Goal: Check status: Check status

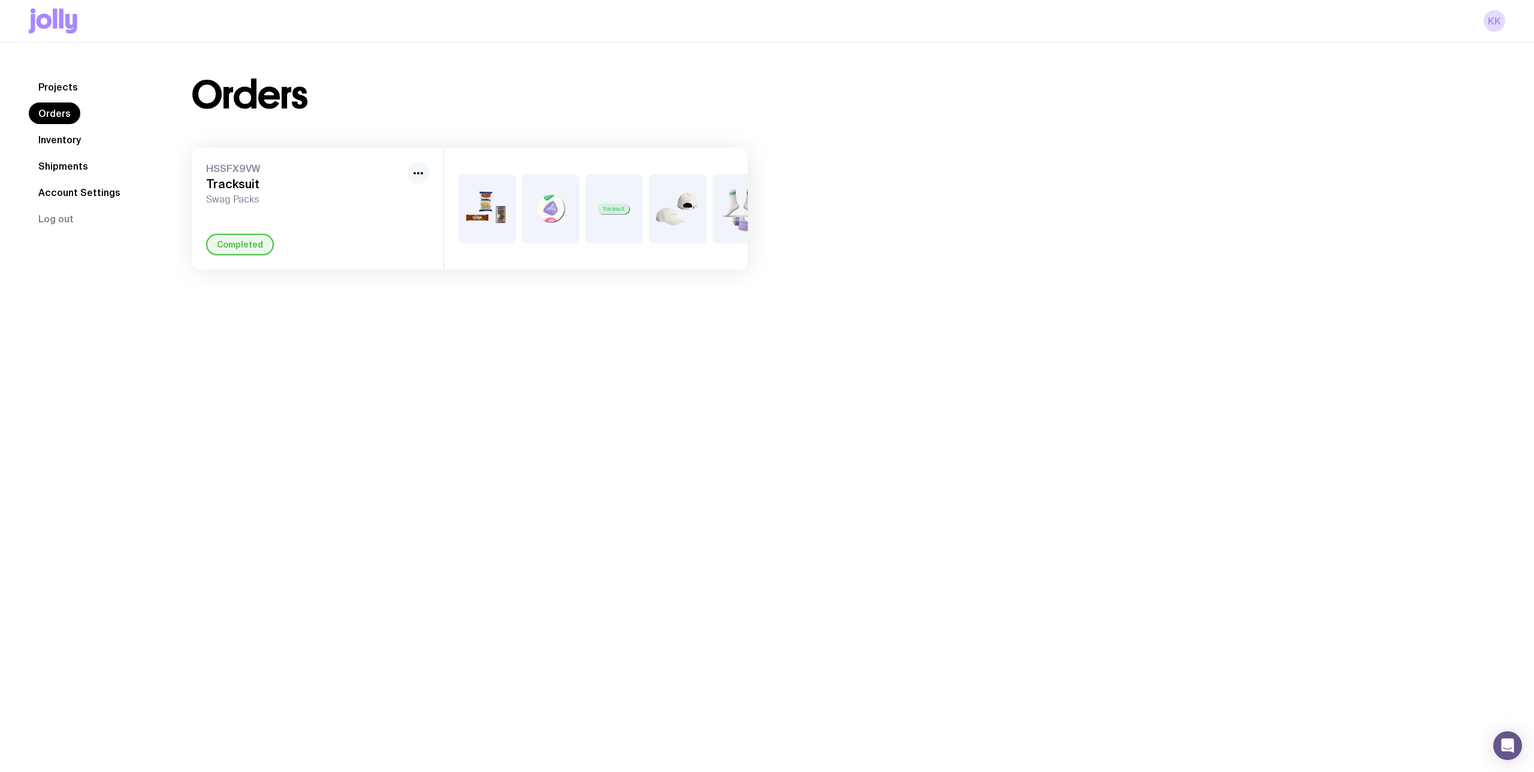
click at [418, 177] on icon "button" at bounding box center [418, 173] width 14 height 14
click at [246, 168] on span "HSSFX9VW" at bounding box center [304, 168] width 197 height 12
click at [248, 182] on h3 "Tracksuit" at bounding box center [304, 184] width 197 height 14
click at [231, 245] on div "Completed" at bounding box center [240, 245] width 68 height 22
click at [462, 196] on img at bounding box center [488, 208] width 58 height 69
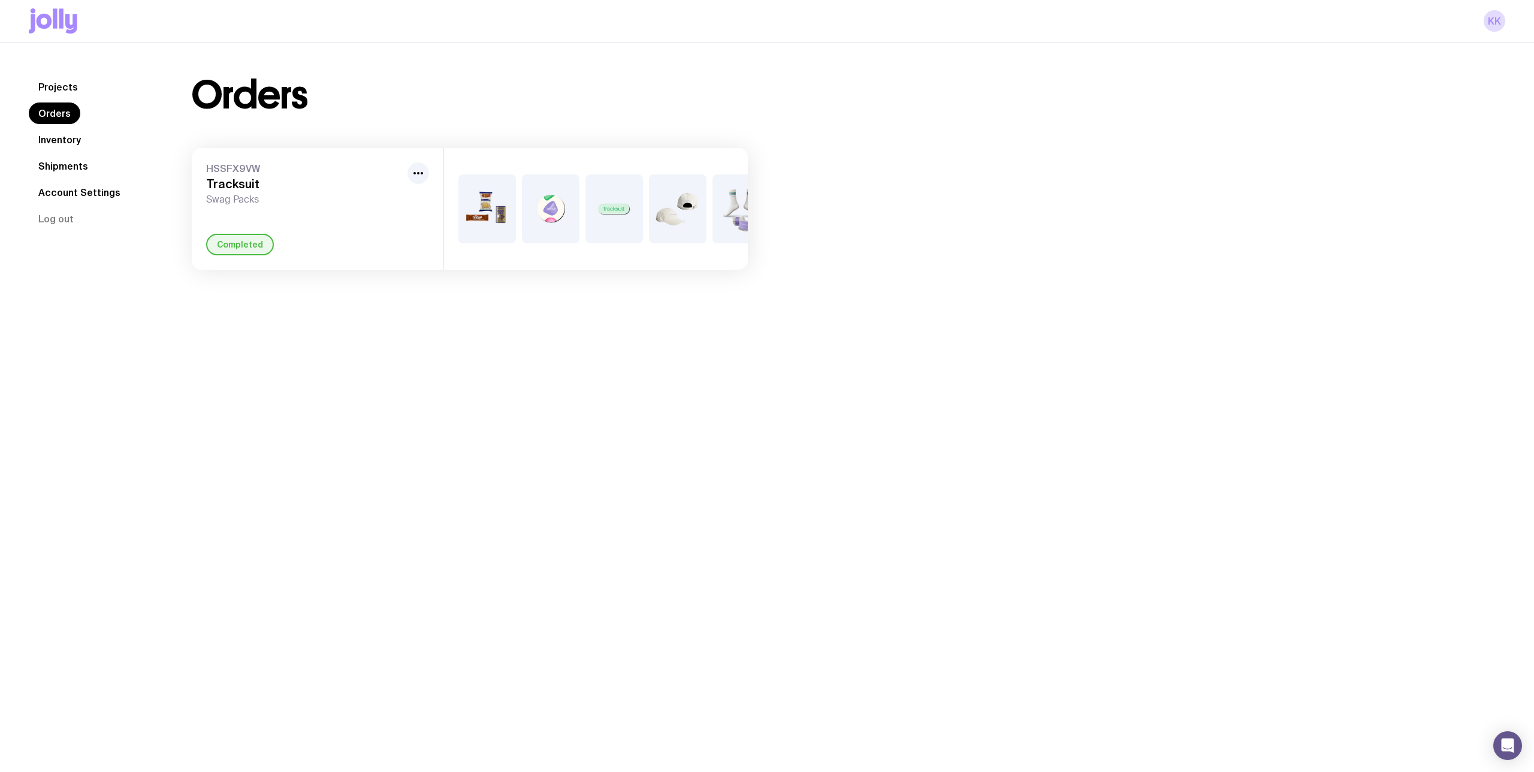
click at [559, 216] on img at bounding box center [551, 208] width 58 height 69
click at [80, 185] on link "Account Settings" at bounding box center [79, 193] width 101 height 22
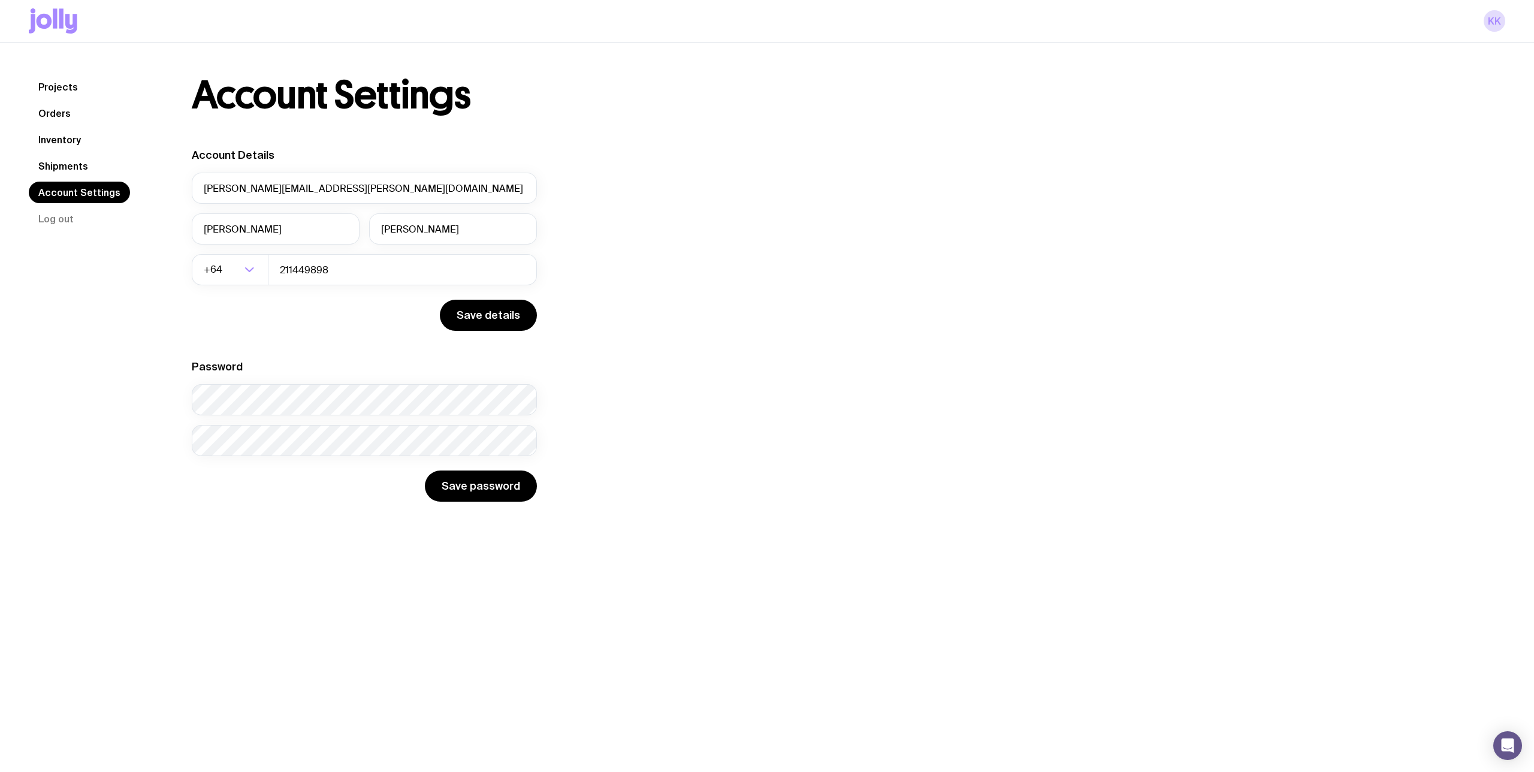
click at [91, 177] on nav "Projects Orders Inventory Shipments Account Settings Log out" at bounding box center [96, 152] width 134 height 153
click at [73, 167] on link "Shipments" at bounding box center [63, 166] width 69 height 22
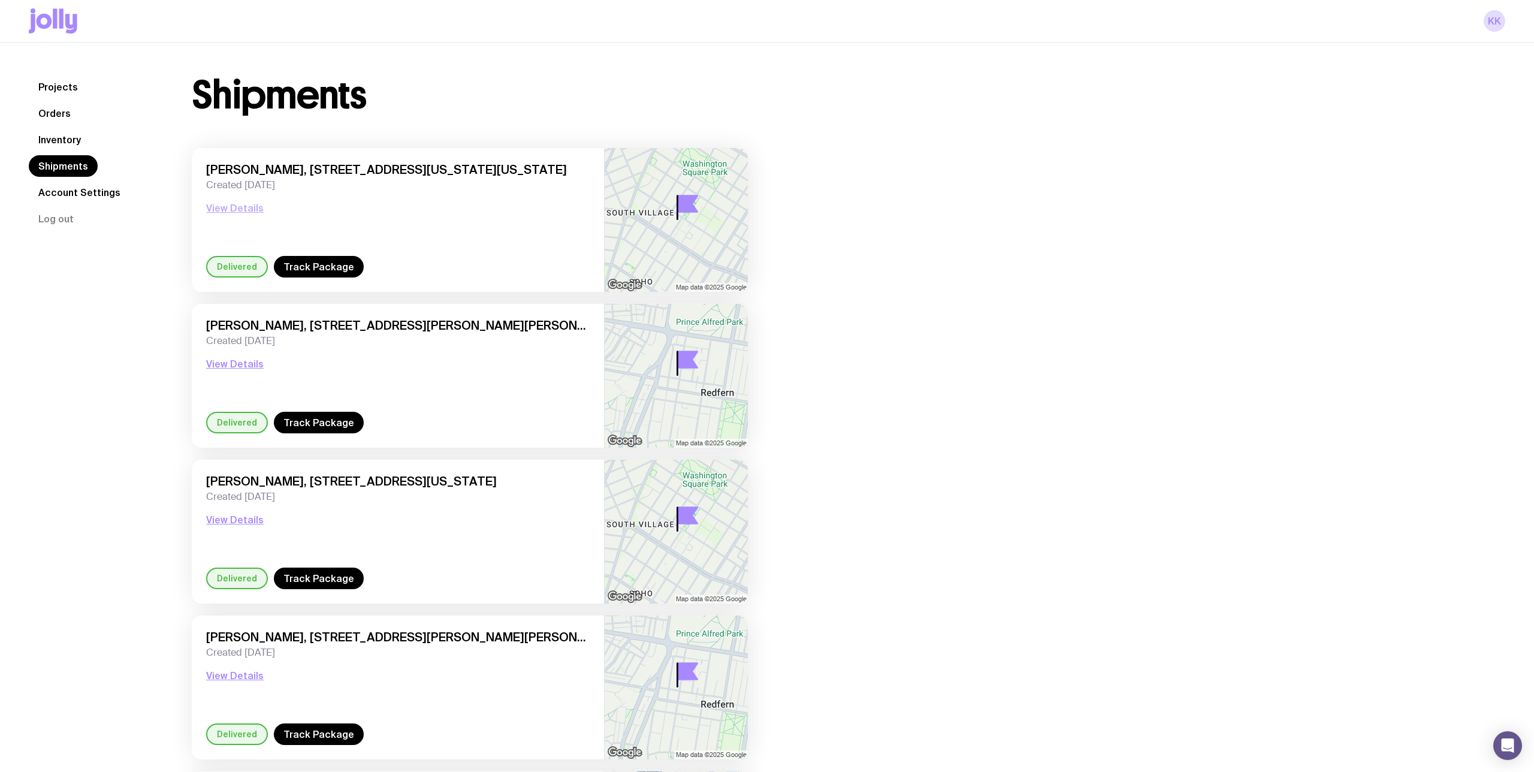
click at [227, 207] on button "View Details" at bounding box center [235, 208] width 58 height 14
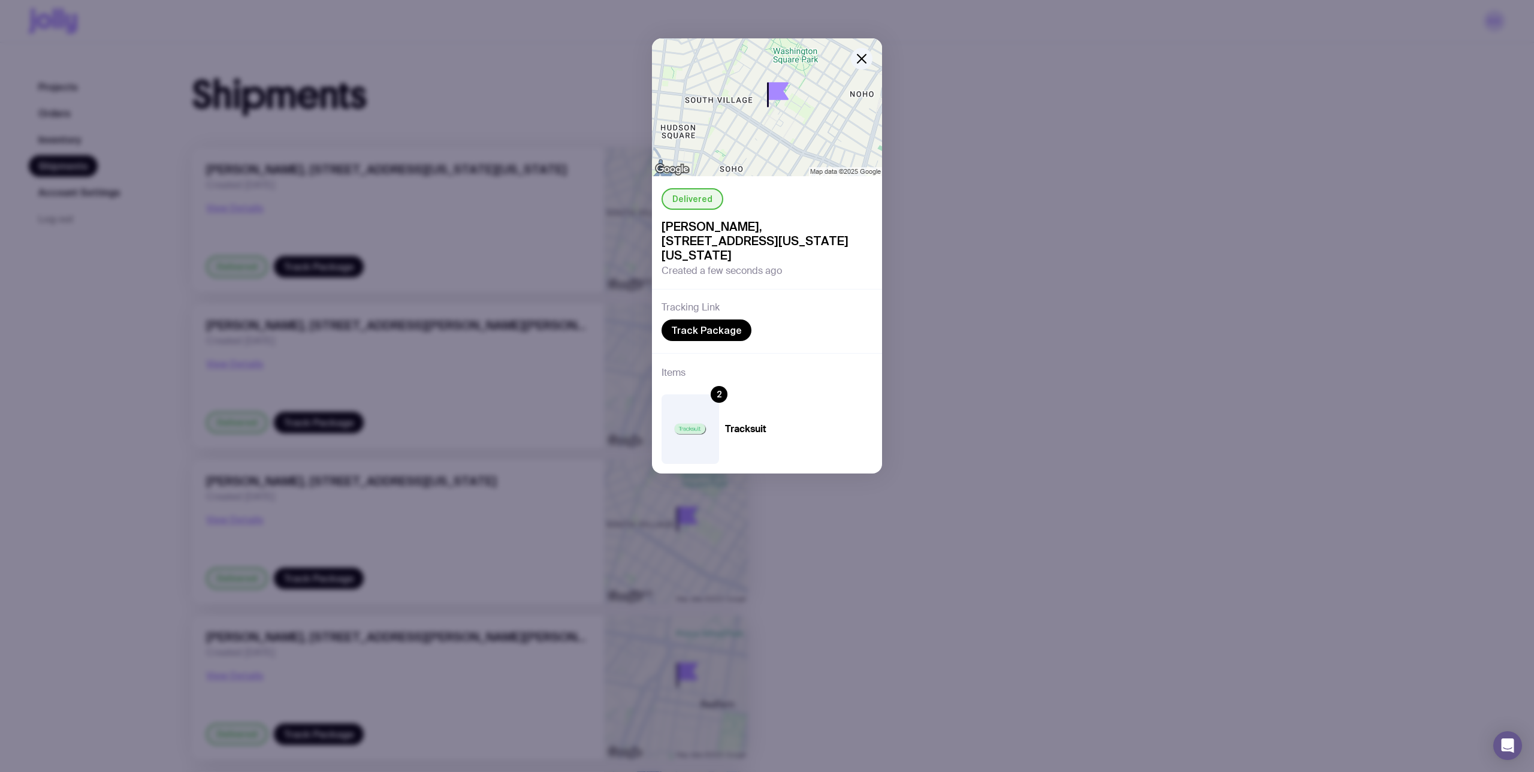
click at [378, 106] on div "Delivered [PERSON_NAME], [STREET_ADDRESS][US_STATE][US_STATE] Created a few sec…" at bounding box center [767, 386] width 1534 height 772
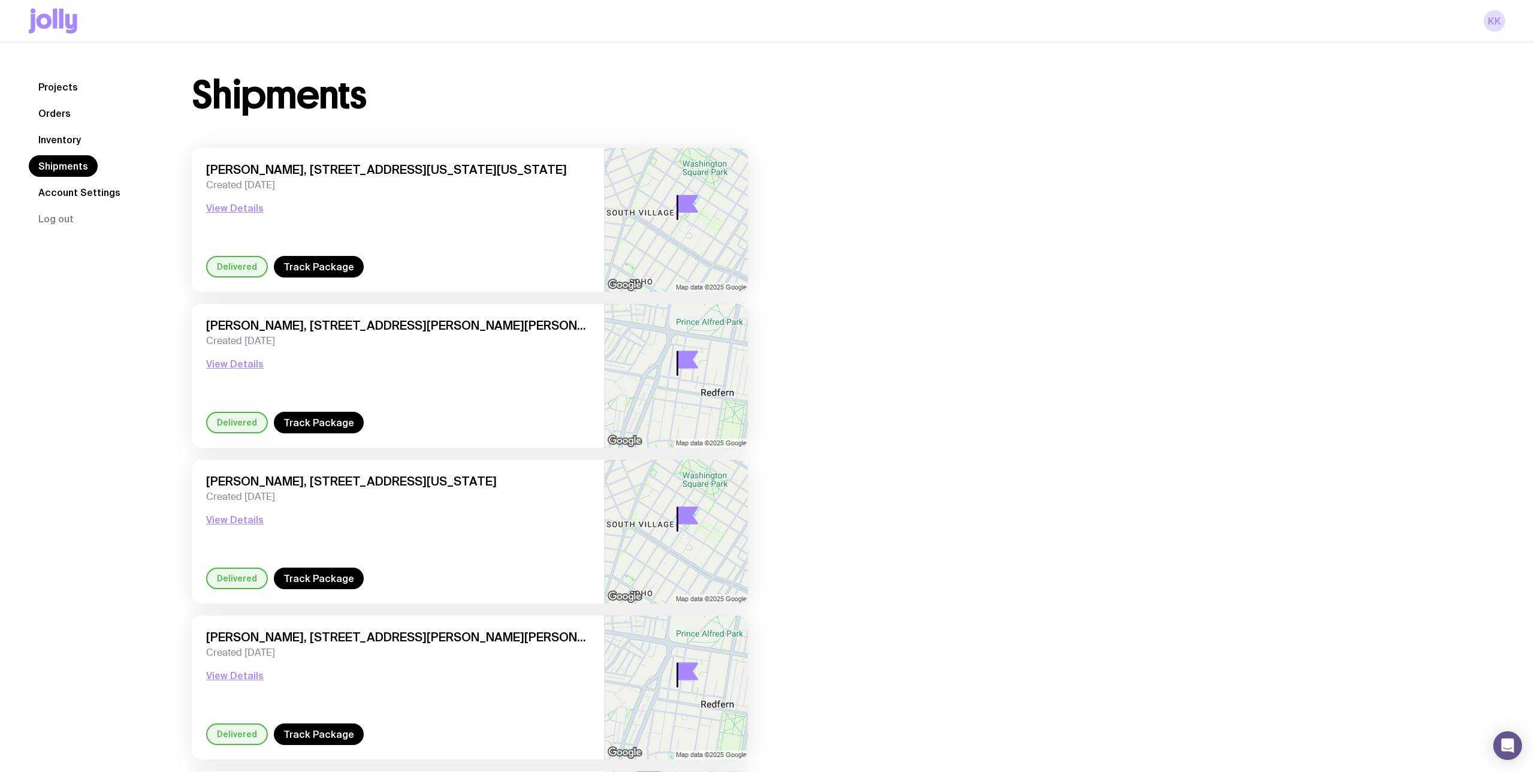
click at [65, 111] on link "Orders" at bounding box center [55, 113] width 52 height 22
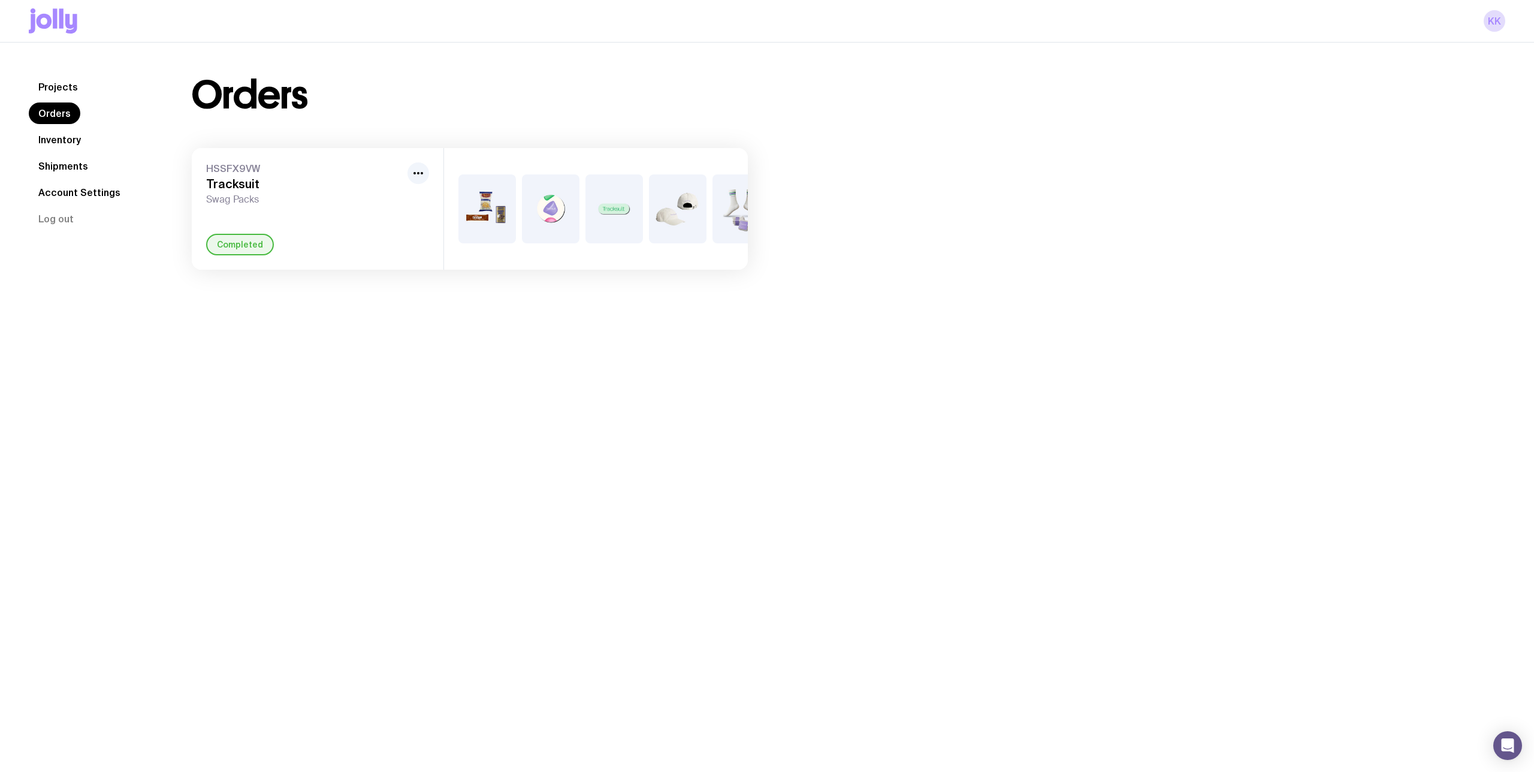
click at [68, 193] on link "Account Settings" at bounding box center [79, 193] width 101 height 22
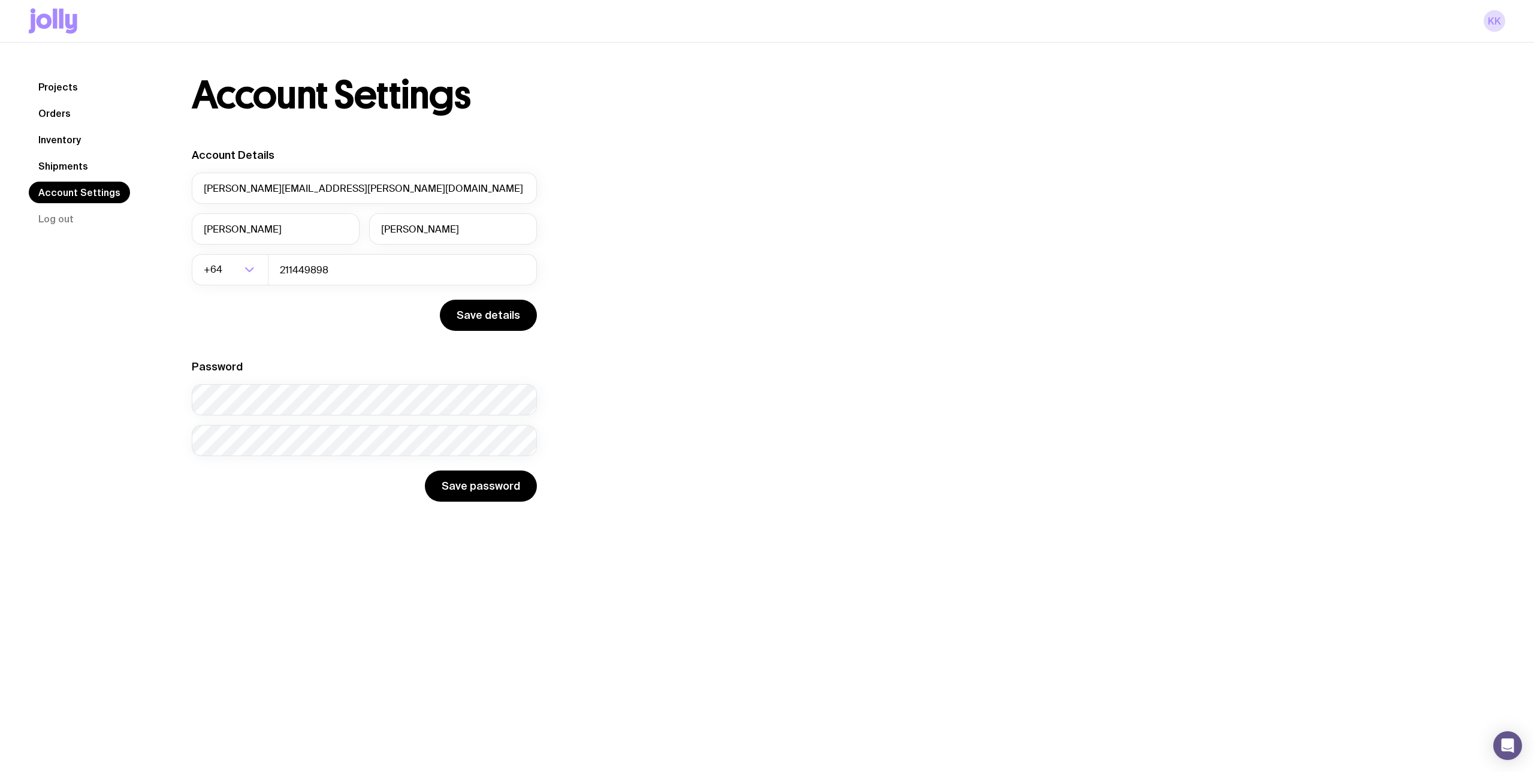
click at [58, 116] on link "Orders" at bounding box center [55, 113] width 52 height 22
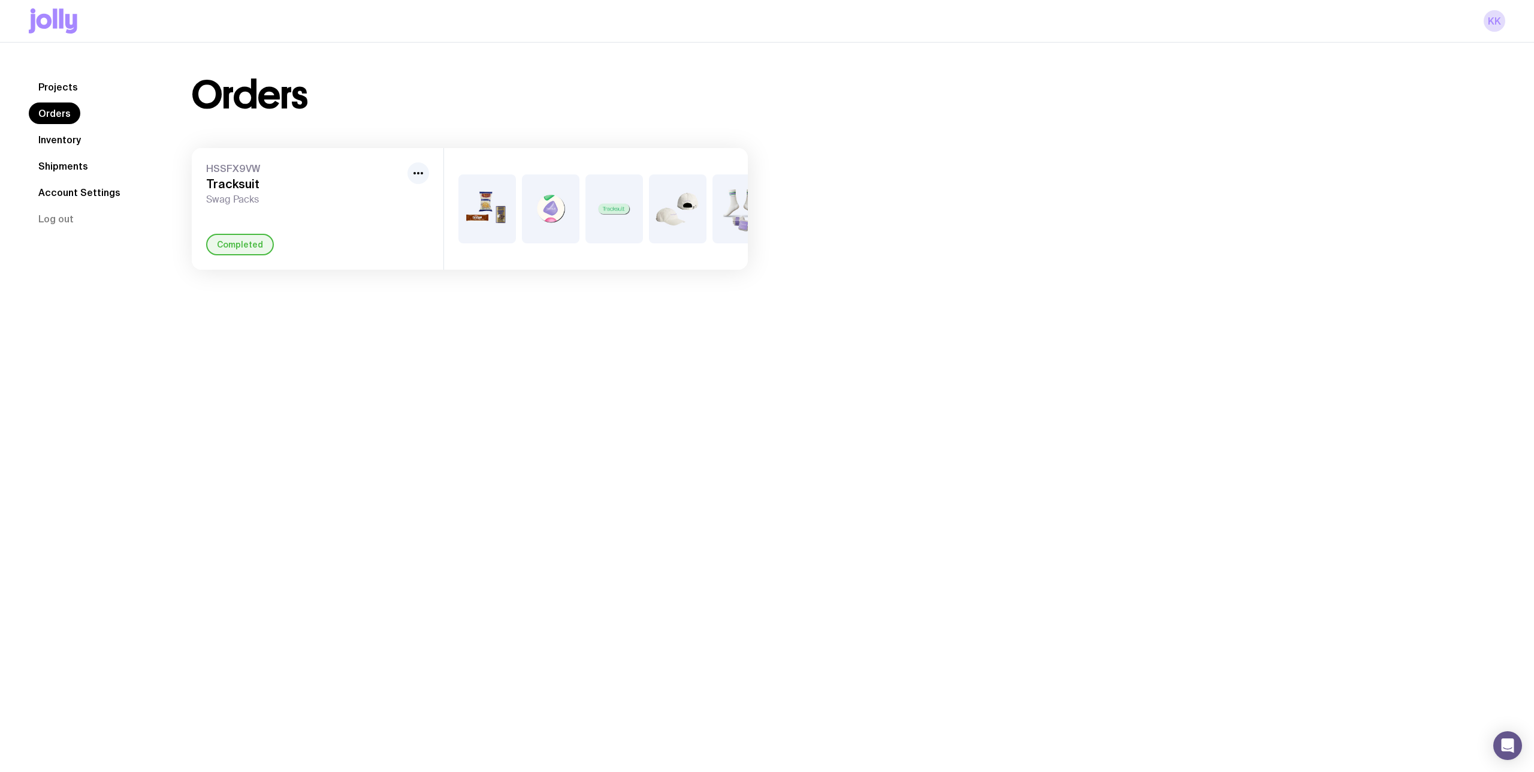
click at [299, 191] on div "HSSFX9VW Tracksuit Swag Packs" at bounding box center [304, 183] width 197 height 43
click at [411, 173] on icon "button" at bounding box center [418, 173] width 14 height 14
click at [287, 177] on h3 "Tracksuit" at bounding box center [304, 184] width 197 height 14
click at [248, 170] on span "HSSFX9VW" at bounding box center [304, 168] width 197 height 12
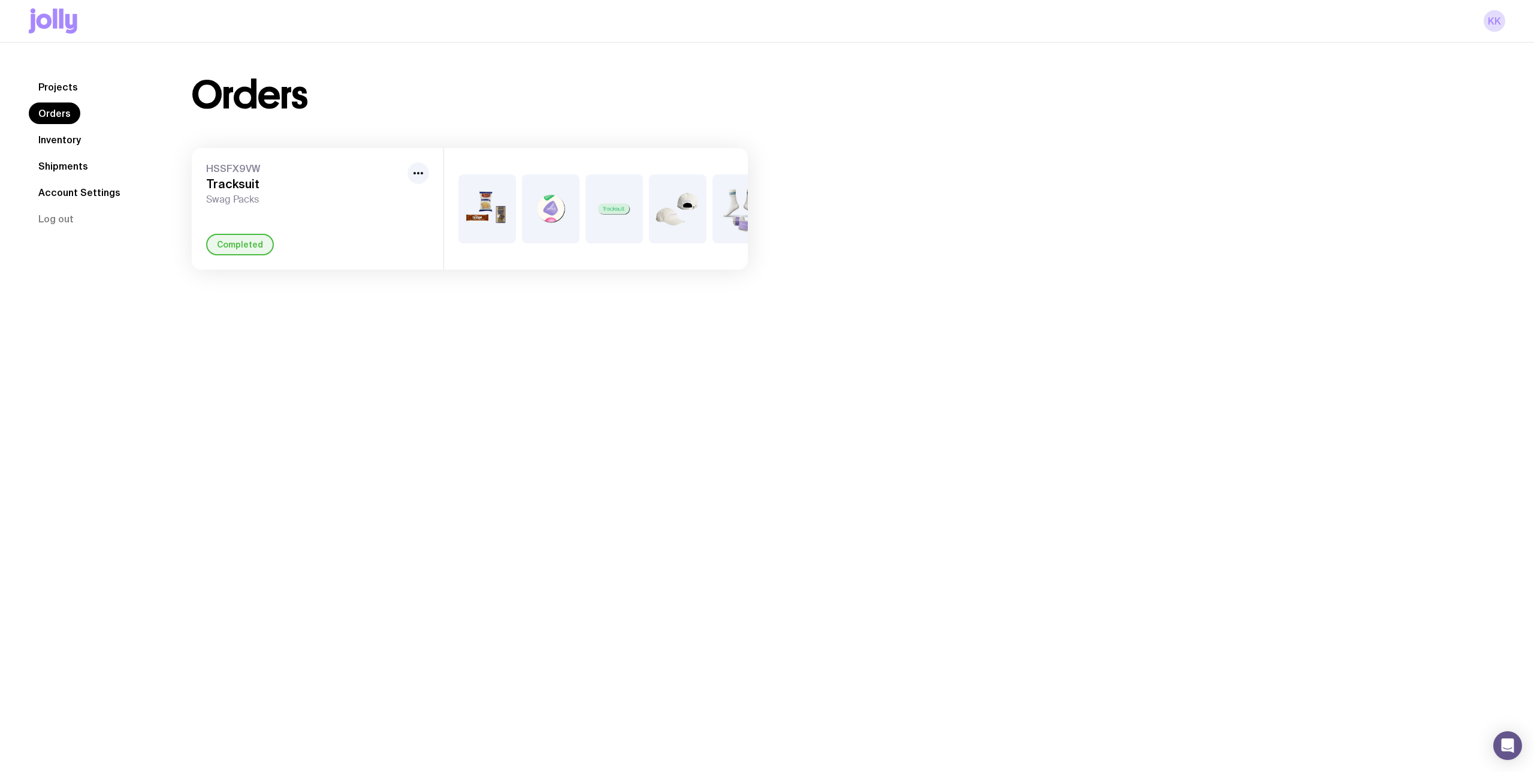
click at [61, 234] on div "Projects Orders Inventory Shipments Account Settings Log out" at bounding box center [96, 158] width 134 height 165
click at [78, 159] on link "Shipments" at bounding box center [63, 166] width 69 height 22
